Goal: Navigation & Orientation: Find specific page/section

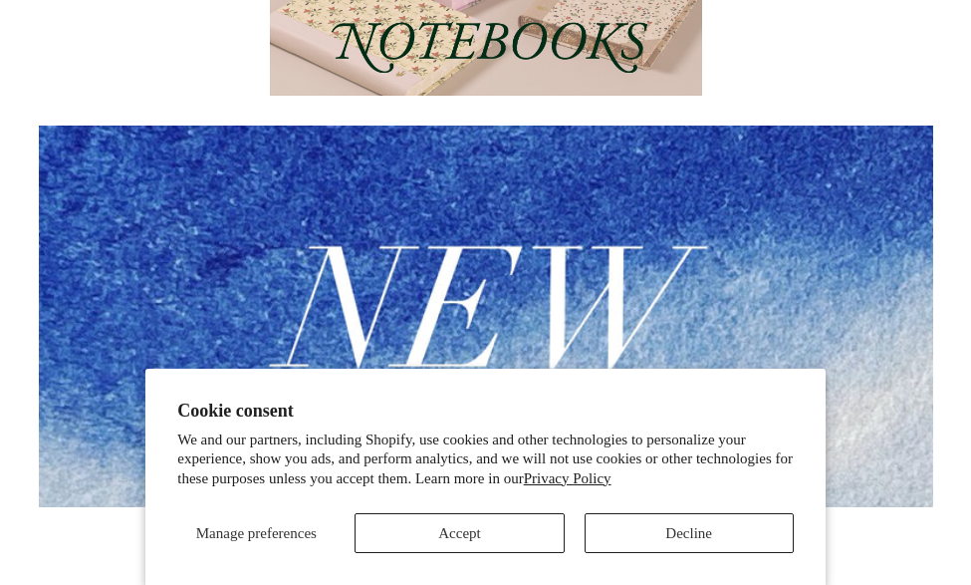
scroll to position [352, 0]
click at [683, 536] on button "Decline" at bounding box center [689, 533] width 209 height 40
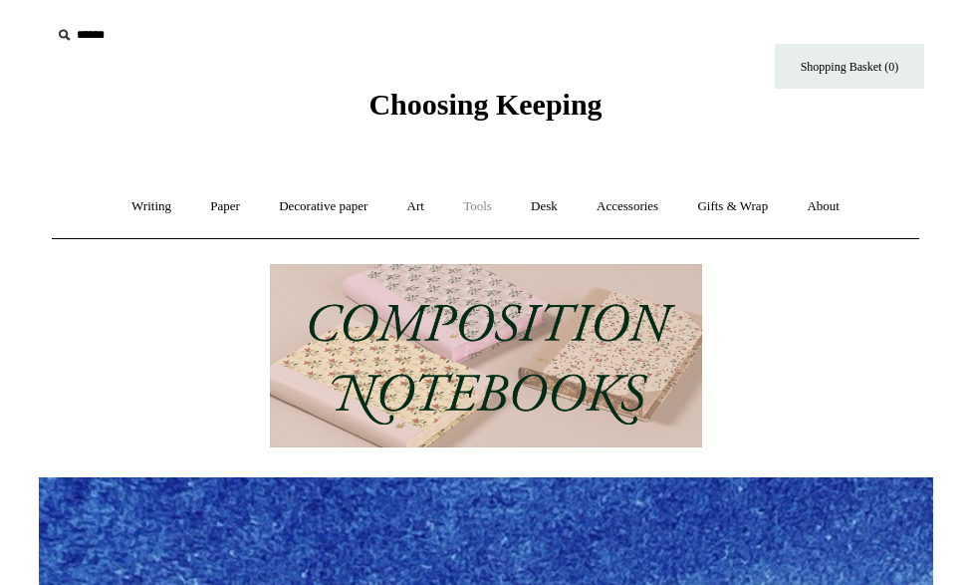
scroll to position [0, 0]
click at [472, 210] on link "Tools +" at bounding box center [477, 206] width 65 height 53
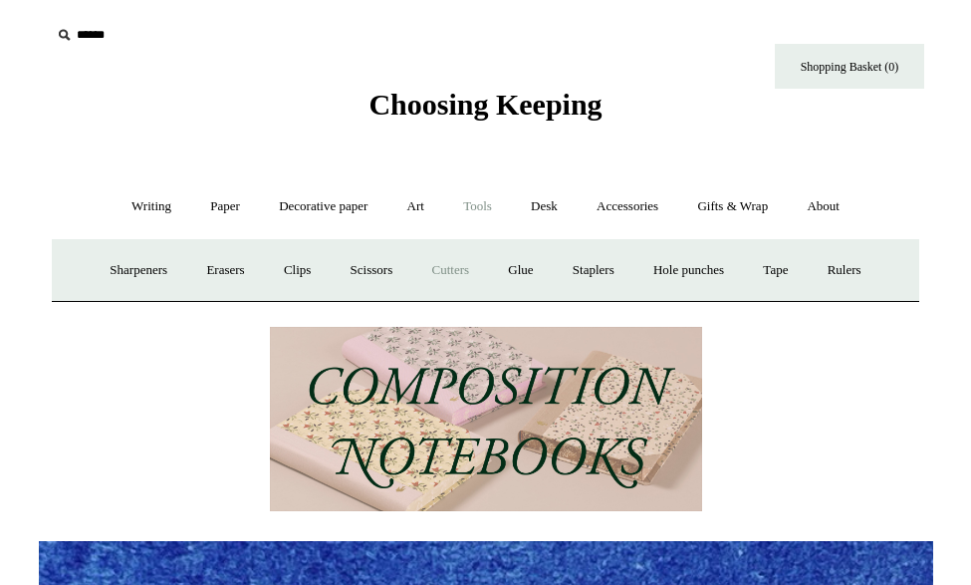
click at [479, 270] on link "Cutters" at bounding box center [451, 270] width 74 height 53
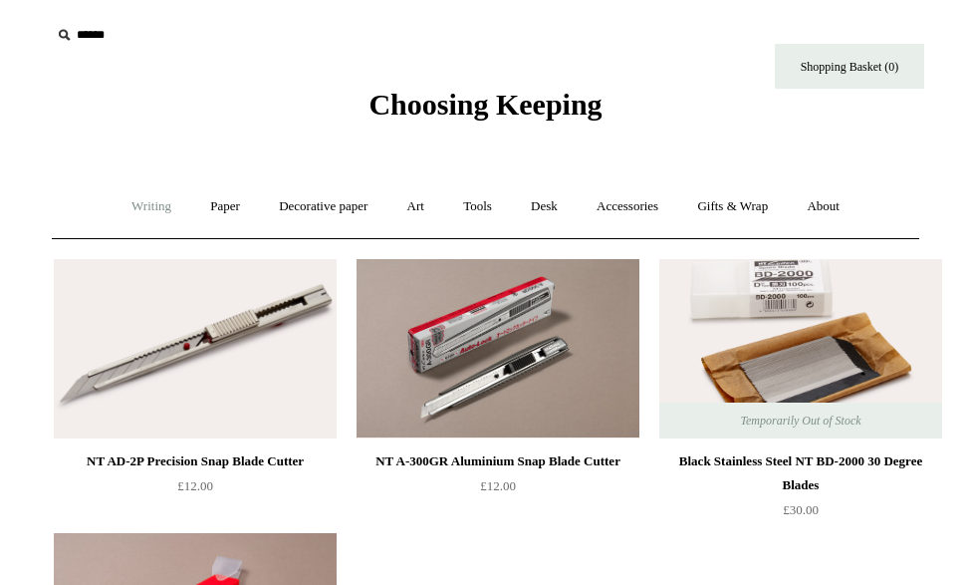
click at [157, 196] on link "Writing +" at bounding box center [152, 206] width 76 height 53
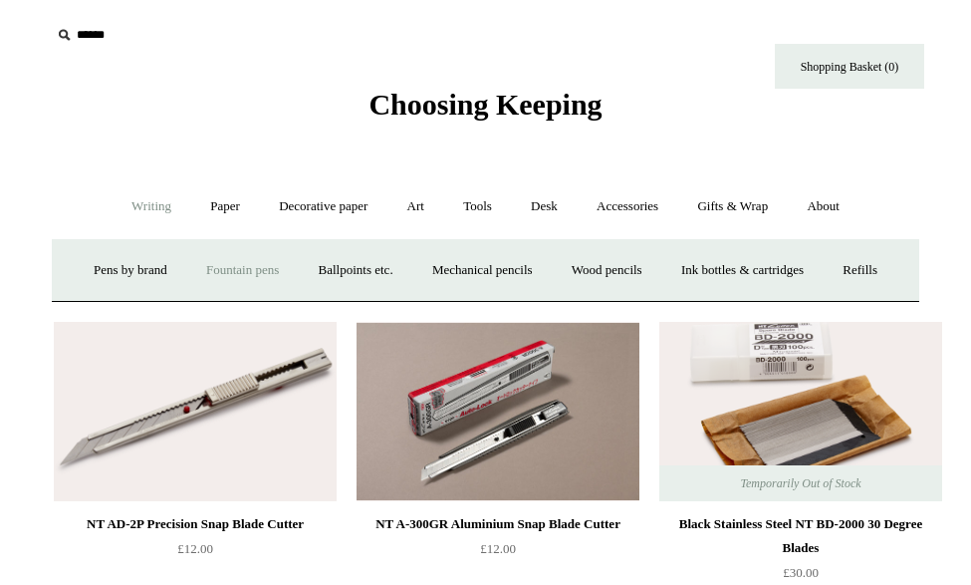
click at [265, 273] on link "Fountain pens +" at bounding box center [242, 270] width 109 height 53
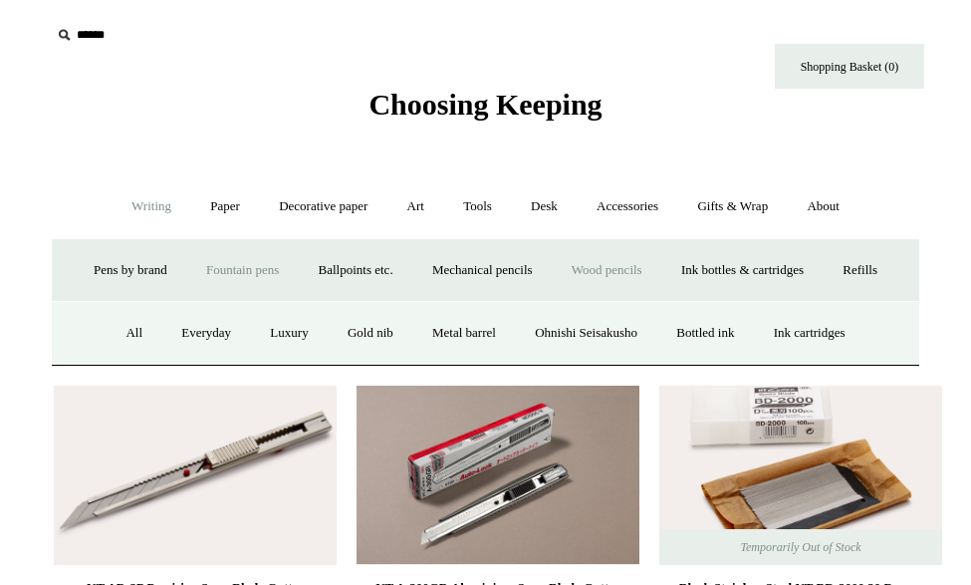
click at [661, 274] on link "Wood pencils +" at bounding box center [607, 270] width 107 height 53
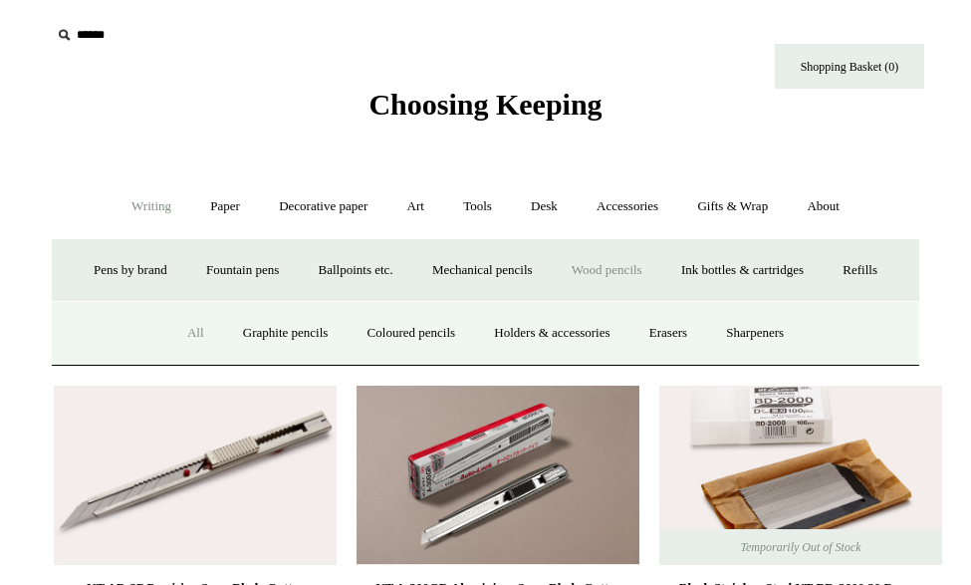
click at [169, 360] on link "All" at bounding box center [195, 333] width 53 height 53
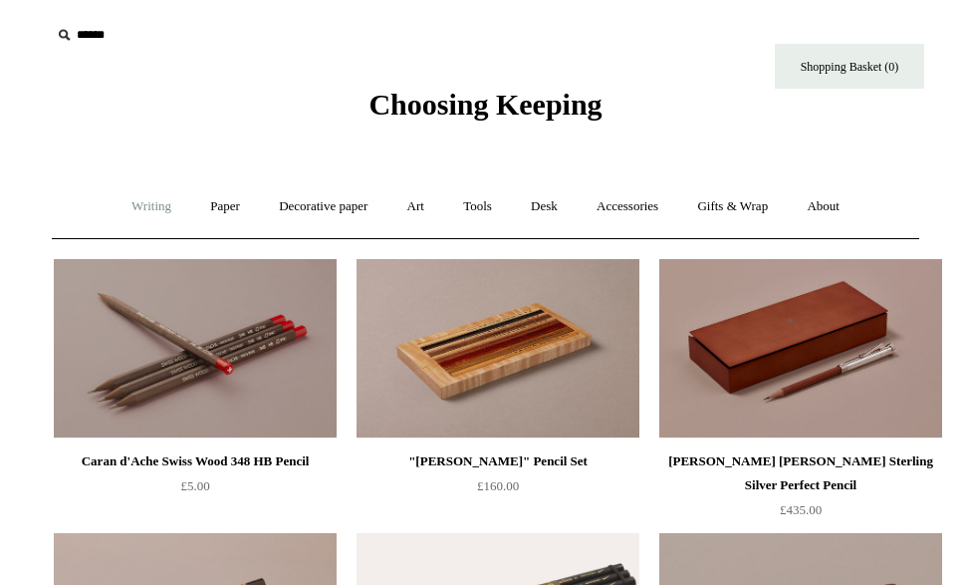
click at [156, 205] on link "Writing +" at bounding box center [152, 206] width 76 height 53
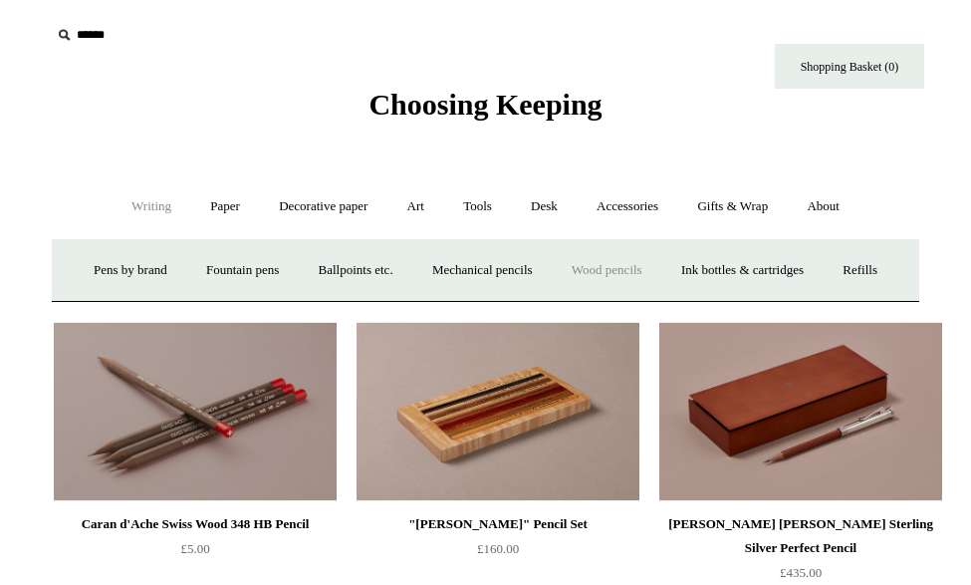
click at [661, 263] on link "Wood pencils +" at bounding box center [607, 270] width 107 height 53
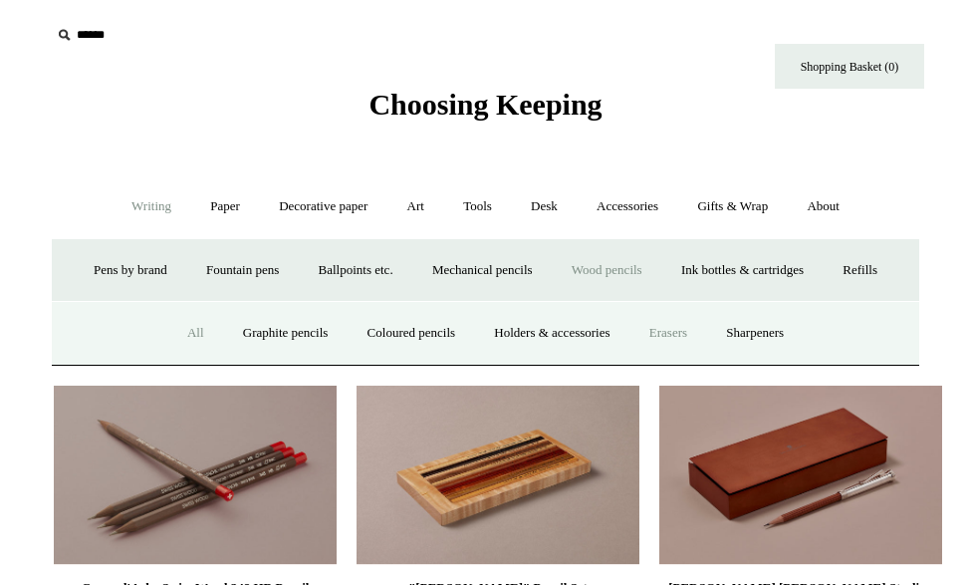
click at [669, 360] on link "Erasers" at bounding box center [669, 333] width 74 height 53
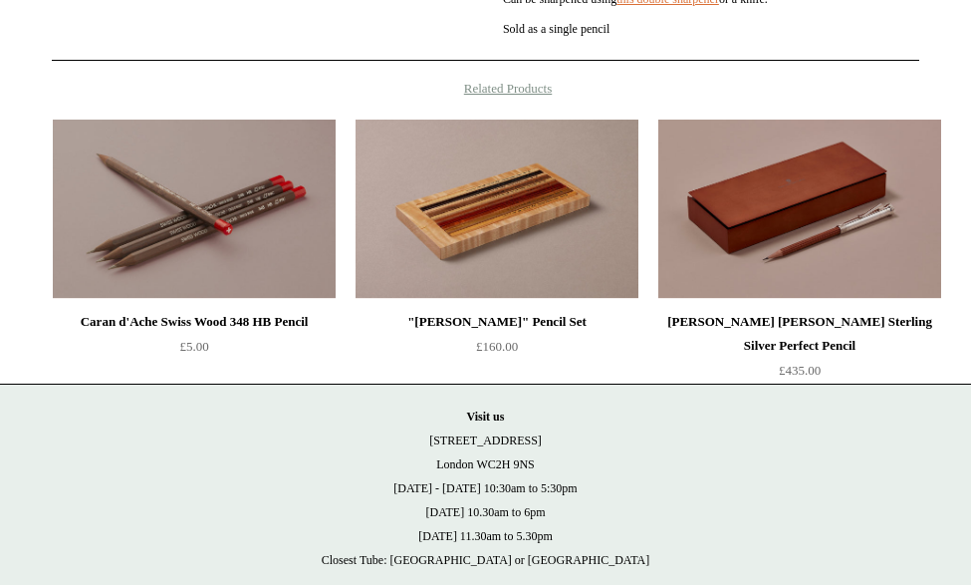
scroll to position [782, 0]
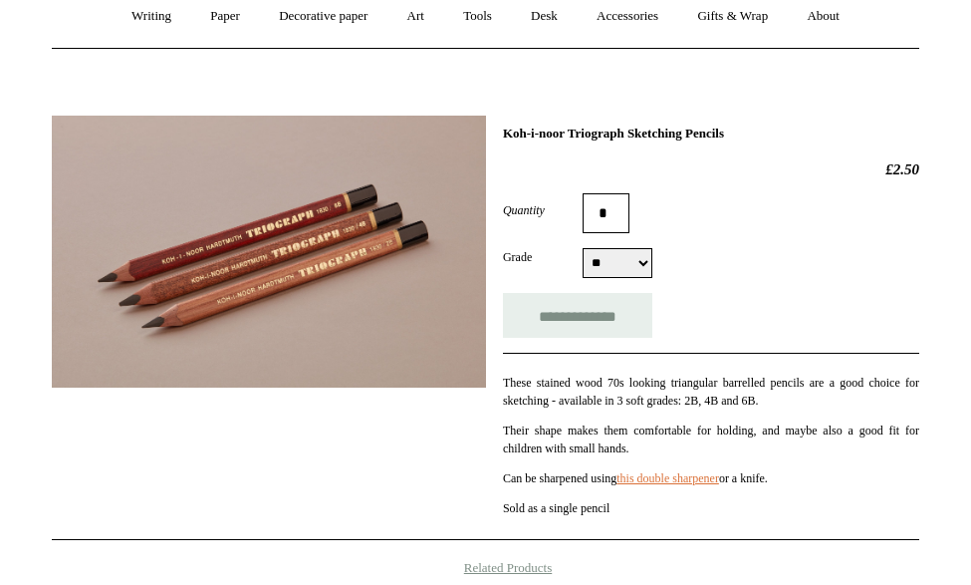
scroll to position [202, 0]
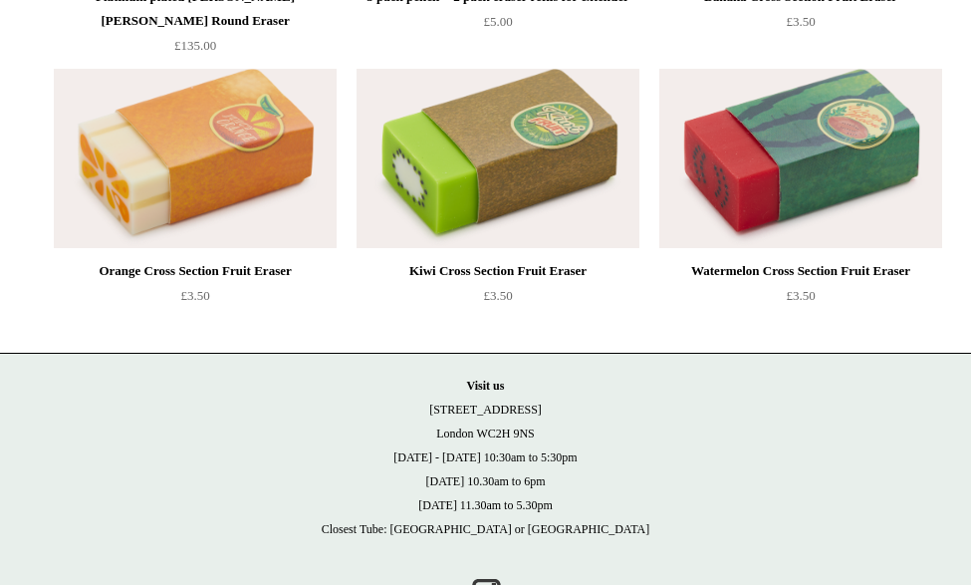
scroll to position [1092, 0]
